Goal: Task Accomplishment & Management: Use online tool/utility

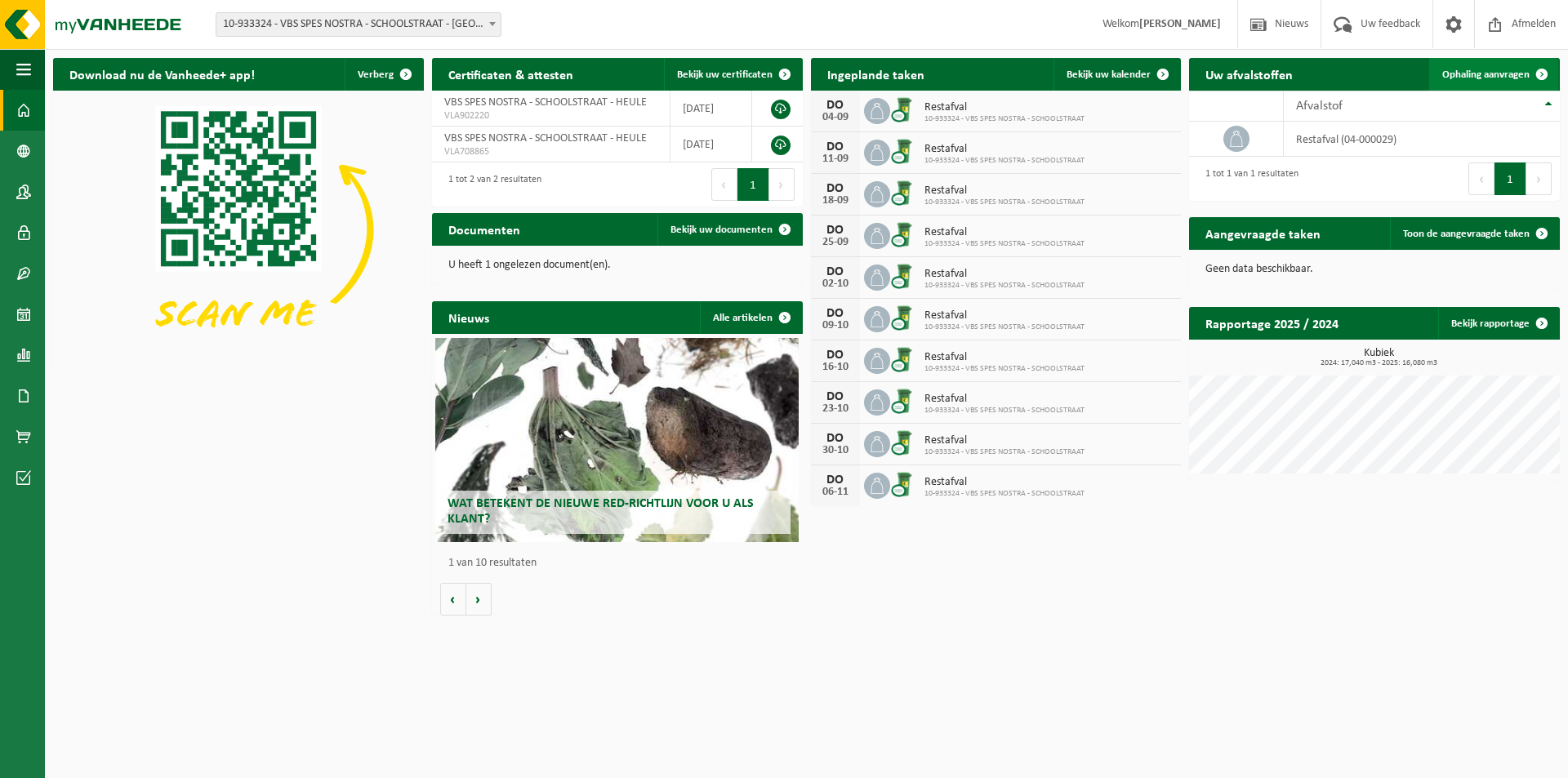
click at [1475, 75] on span "Ophaling aanvragen" at bounding box center [1486, 75] width 87 height 10
click at [1330, 106] on span "Afvalstof" at bounding box center [1319, 106] width 46 height 13
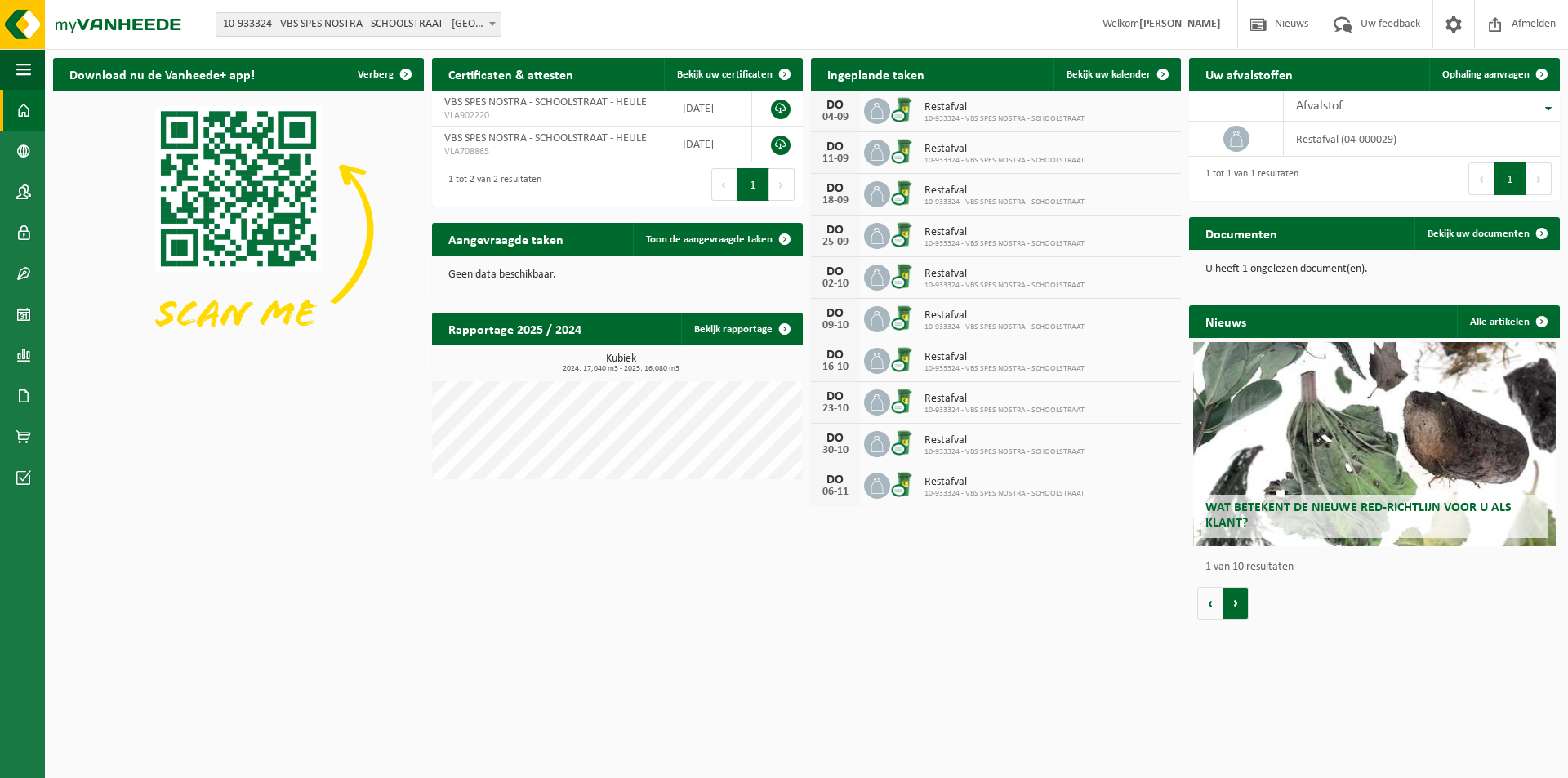
click at [1234, 607] on button "Volgende" at bounding box center [1236, 604] width 26 height 33
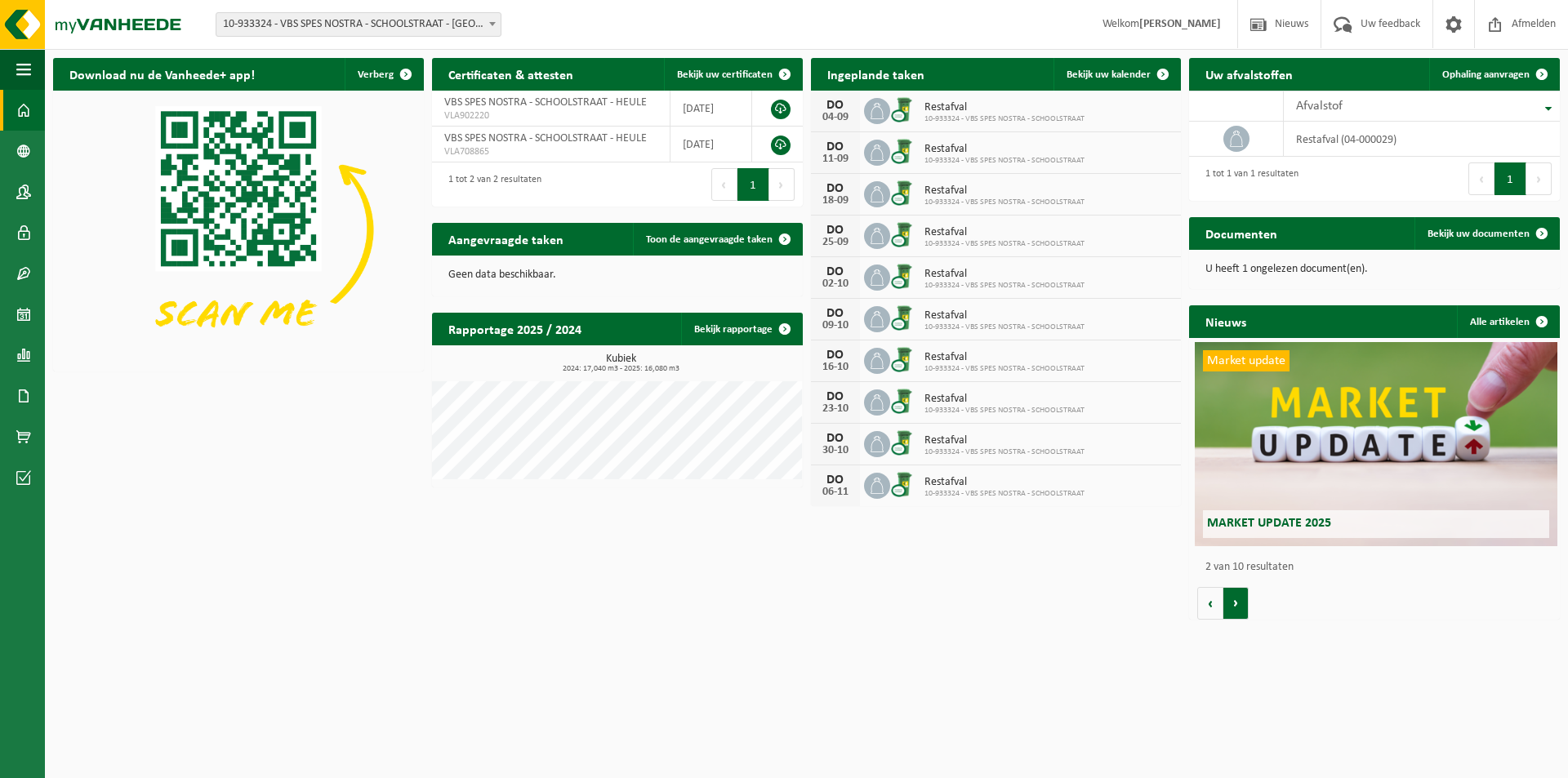
scroll to position [0, 371]
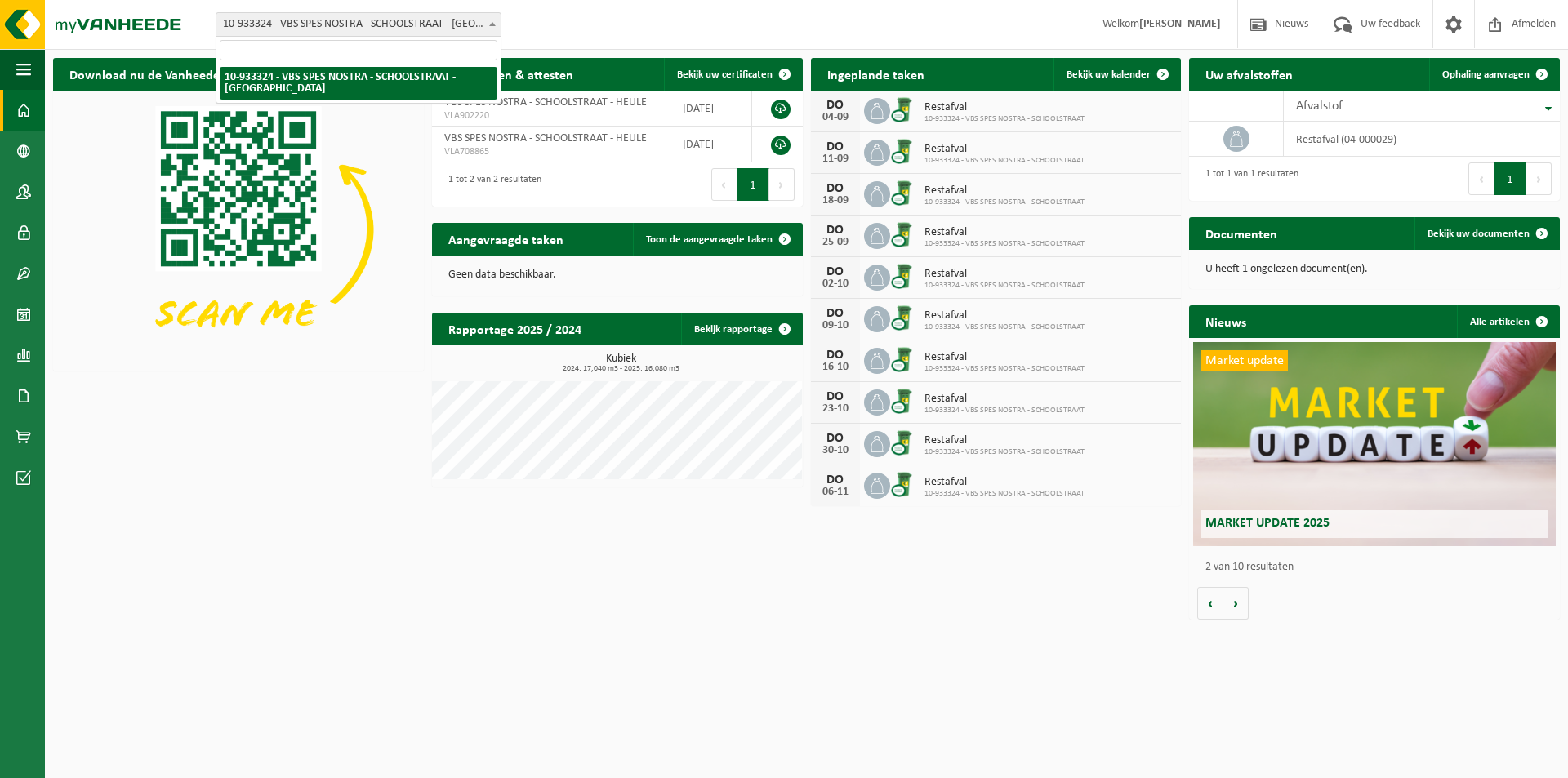
click at [494, 21] on span at bounding box center [492, 23] width 16 height 21
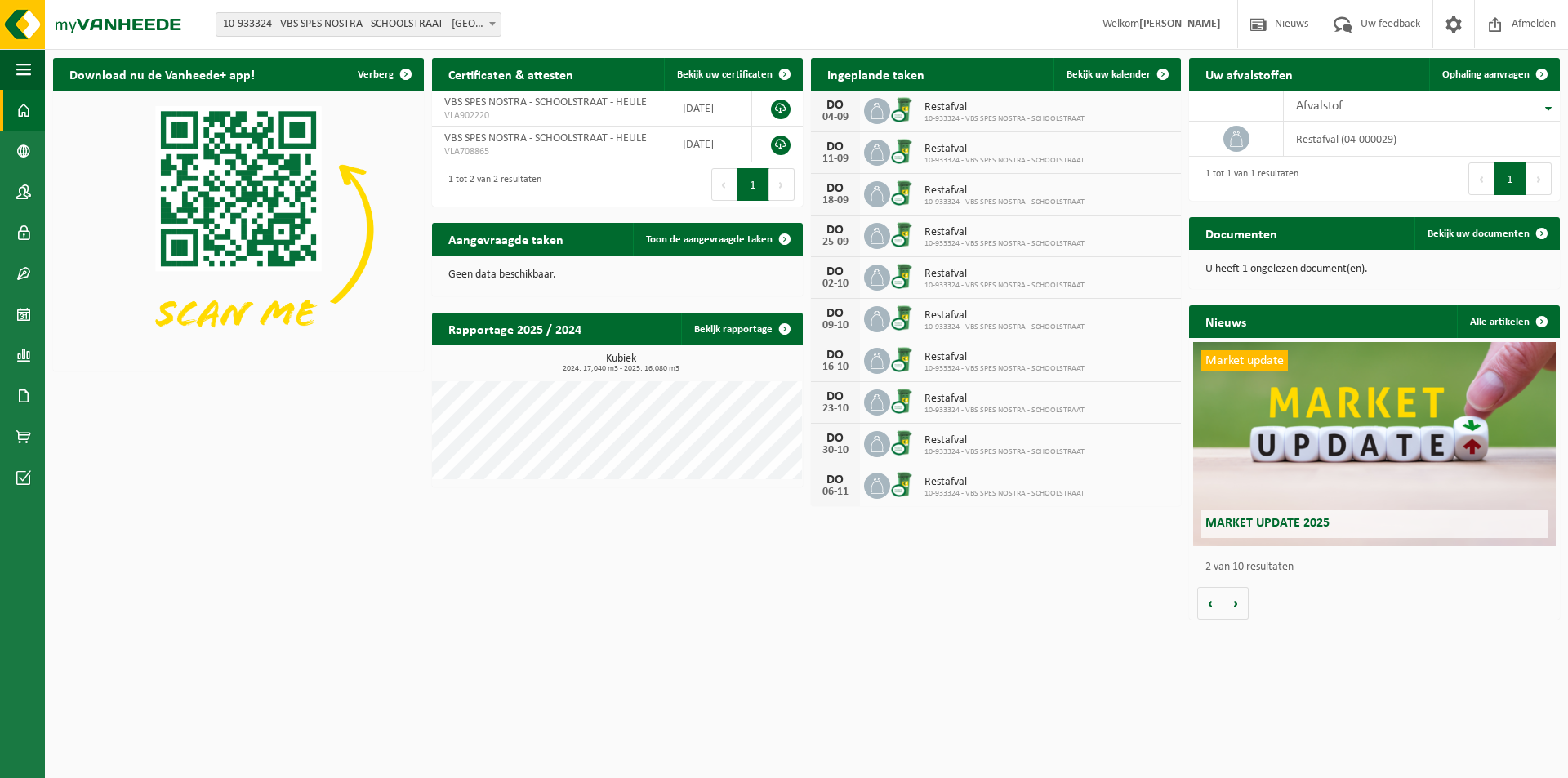
click at [494, 21] on span at bounding box center [492, 23] width 16 height 21
click at [24, 72] on span "button" at bounding box center [23, 69] width 15 height 41
